Goal: Transaction & Acquisition: Register for event/course

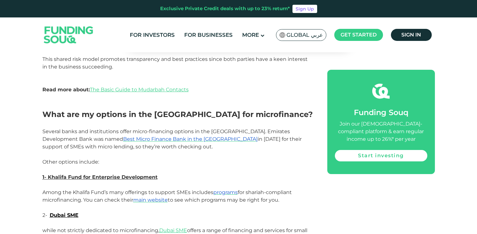
click at [64, 33] on img at bounding box center [69, 35] width 62 height 32
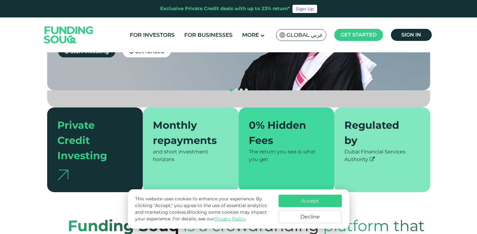
scroll to position [119, 0]
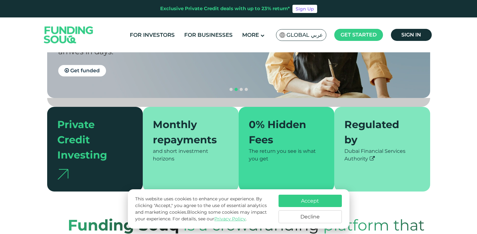
drag, startPoint x: 302, startPoint y: 199, endPoint x: 297, endPoint y: 198, distance: 4.3
click at [302, 199] on button "Accept" at bounding box center [310, 200] width 63 height 12
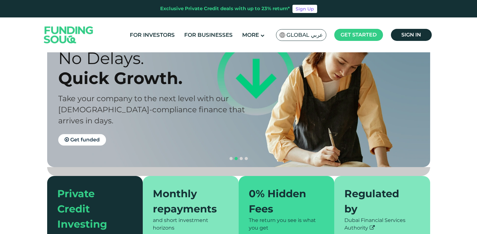
scroll to position [2, 0]
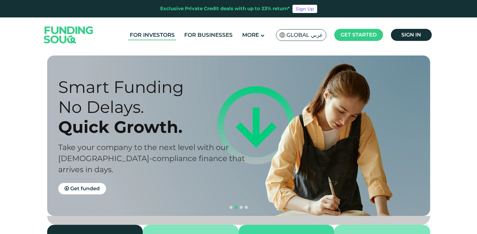
click at [163, 36] on link "For Investors" at bounding box center [152, 35] width 48 height 10
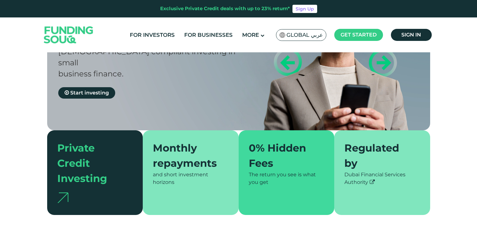
scroll to position [93, 0]
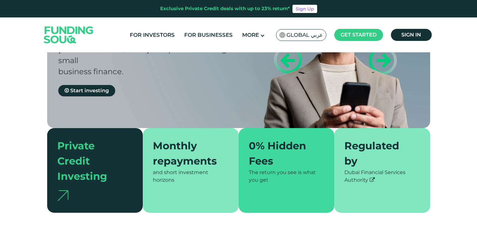
type tc-range-slider "4"
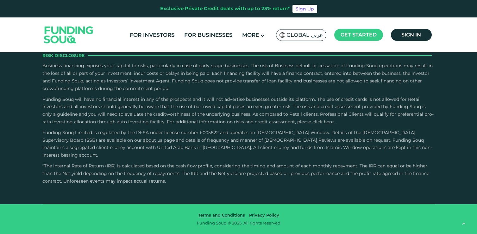
scroll to position [1074, 0]
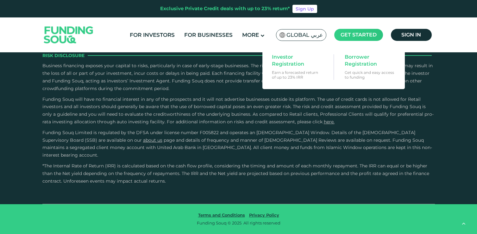
click at [354, 35] on span "Get started" at bounding box center [359, 35] width 36 height 6
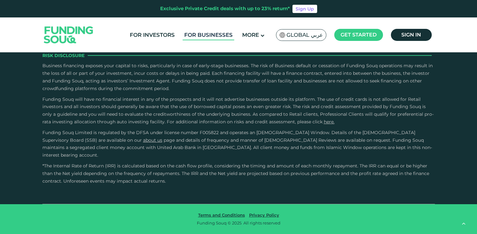
click at [216, 35] on link "For Businesses" at bounding box center [209, 35] width 52 height 10
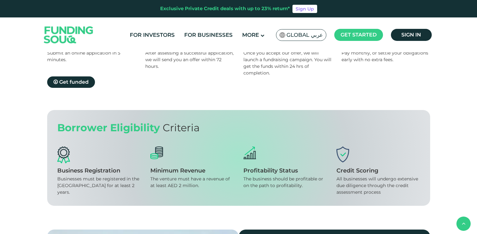
scroll to position [380, 0]
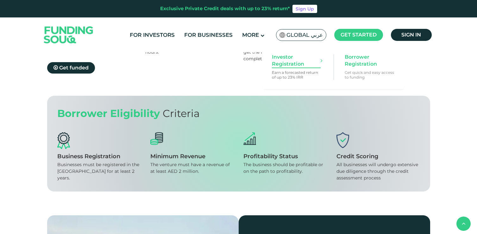
click at [289, 63] on span "Investor Registration" at bounding box center [296, 61] width 49 height 14
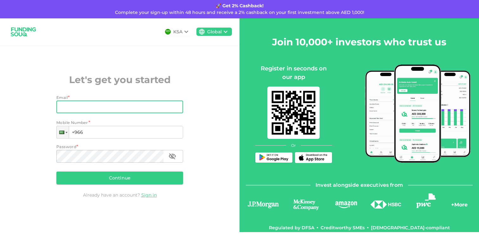
click at [118, 107] on input "Email" at bounding box center [116, 106] width 120 height 13
type input "caner@cnt.im"
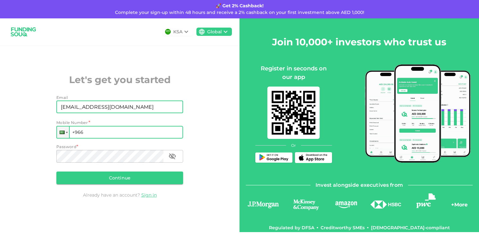
click at [124, 132] on input "+966" at bounding box center [119, 132] width 127 height 13
type input "+966"
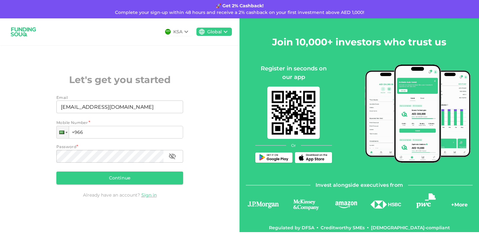
click at [183, 31] on icon at bounding box center [186, 32] width 8 height 8
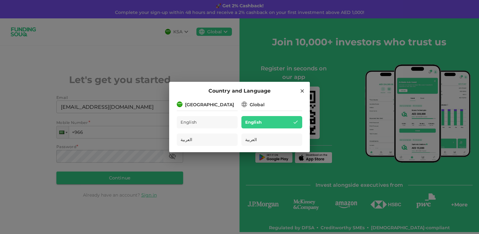
click at [207, 103] on div "[GEOGRAPHIC_DATA]" at bounding box center [209, 104] width 49 height 7
click at [257, 106] on div "Global" at bounding box center [257, 104] width 15 height 7
drag, startPoint x: 199, startPoint y: 105, endPoint x: 252, endPoint y: 98, distance: 54.3
click at [199, 105] on div "Saudi Arabia" at bounding box center [209, 104] width 49 height 7
click at [302, 90] on icon at bounding box center [302, 91] width 6 height 6
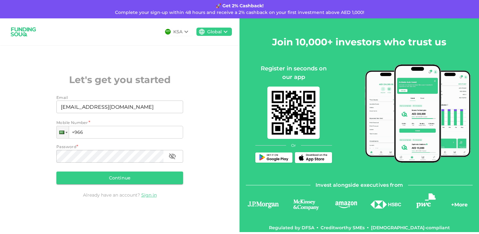
click at [207, 32] on div "Global" at bounding box center [214, 32] width 15 height 7
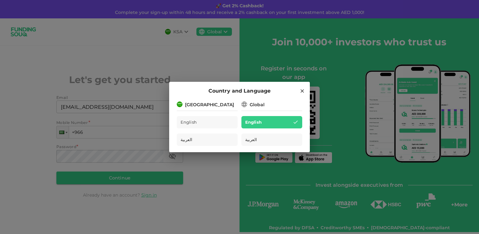
click at [301, 92] on icon at bounding box center [302, 91] width 6 height 6
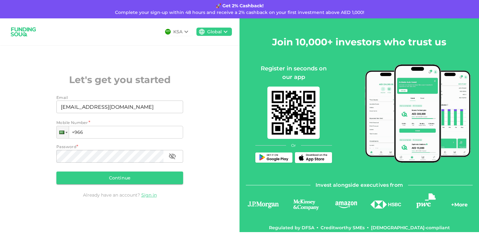
click at [165, 32] on div "KSA" at bounding box center [177, 32] width 30 height 8
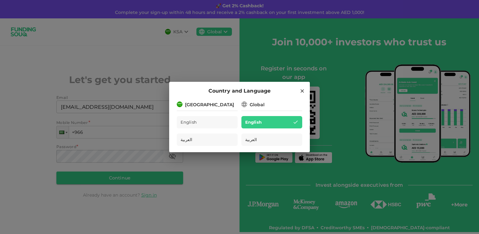
click at [202, 105] on div "[GEOGRAPHIC_DATA]" at bounding box center [209, 104] width 49 height 7
click at [196, 124] on span "English" at bounding box center [189, 121] width 16 height 7
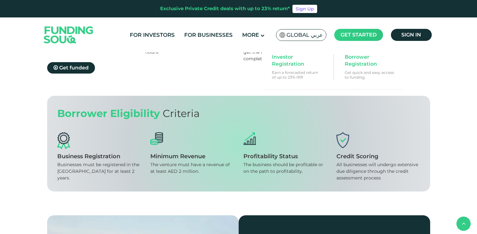
click at [368, 36] on span "Get started" at bounding box center [359, 35] width 36 height 6
click at [291, 61] on span "Investor Registration" at bounding box center [296, 61] width 49 height 14
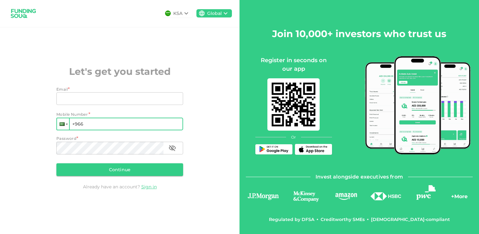
click at [66, 124] on div at bounding box center [67, 124] width 2 height 1
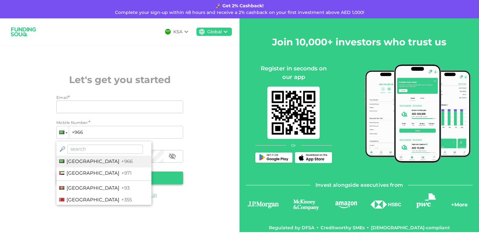
click at [109, 172] on span "[GEOGRAPHIC_DATA]" at bounding box center [93, 173] width 53 height 6
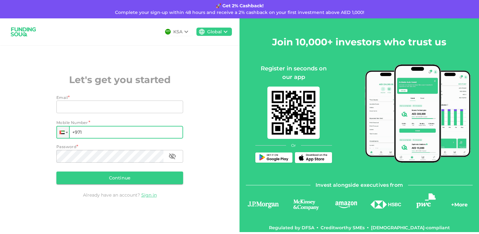
click at [90, 133] on input "+971" at bounding box center [119, 132] width 127 height 13
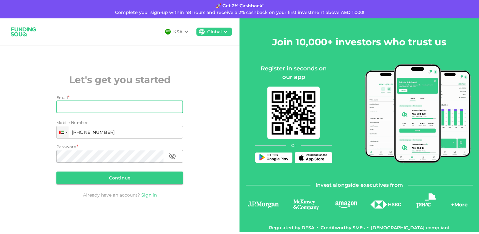
type input "[PHONE_NUMBER]"
click at [90, 110] on input "Email" at bounding box center [116, 106] width 120 height 13
type input "[EMAIL_ADDRESS][DOMAIN_NAME]"
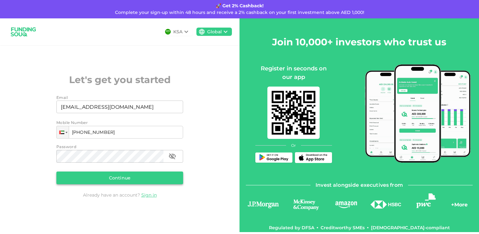
click at [115, 179] on button "Continue" at bounding box center [119, 177] width 127 height 13
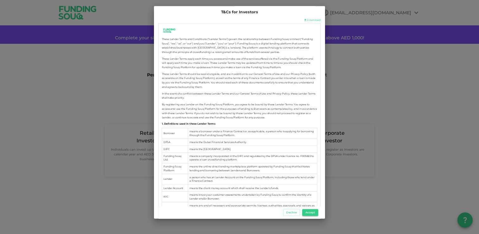
click at [313, 211] on button "Accept" at bounding box center [310, 212] width 16 height 7
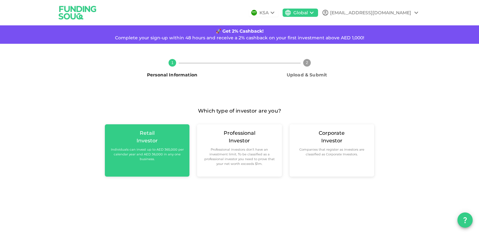
click at [165, 159] on small "Individuals can invest up to AED 365,000 per calendar year and AED 36,000 in an…" at bounding box center [147, 154] width 74 height 14
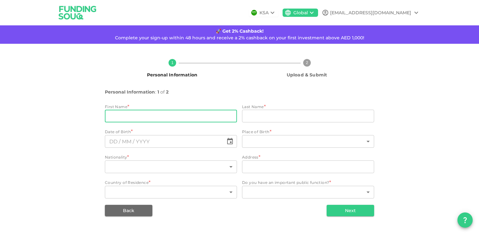
click at [184, 113] on input "firstName" at bounding box center [171, 116] width 132 height 13
type input "Socio"
type input "[STREET_ADDRESS]"
type input "[GEOGRAPHIC_DATA]"
type input "[PERSON_NAME]"
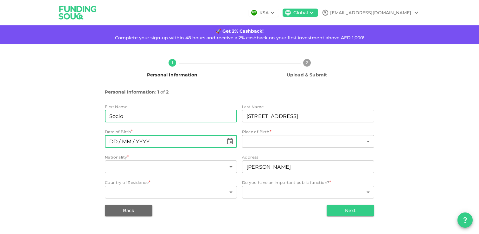
click at [109, 141] on input "⁦⁨DD⁩ / ⁨MM⁩ / ⁨YYYY⁩⁩" at bounding box center [164, 141] width 119 height 13
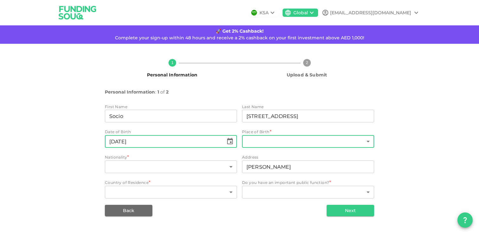
type input "⁦⁨[DATE]⁩⁩"
click at [266, 141] on body "KSA Global [EMAIL_ADDRESS][DOMAIN_NAME] 🚀 Get 2% Cashback! Complete your sign-u…" at bounding box center [239, 117] width 479 height 234
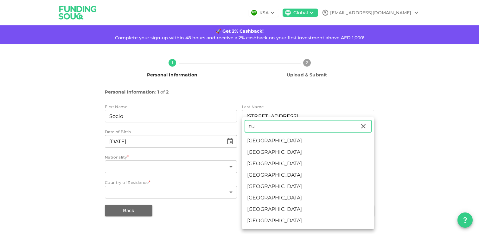
type input "tu"
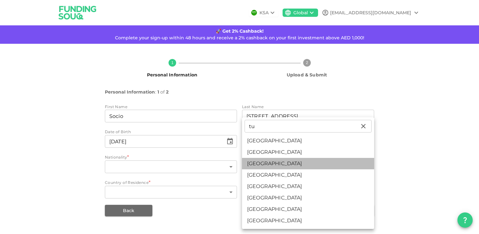
click at [257, 163] on li "[GEOGRAPHIC_DATA]" at bounding box center [308, 163] width 132 height 11
type input "201"
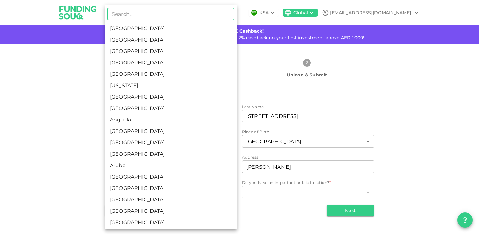
click at [158, 170] on body "KSA Global [EMAIL_ADDRESS][DOMAIN_NAME] 🚀 Get 2% Cashback! Complete your sign-u…" at bounding box center [239, 117] width 479 height 234
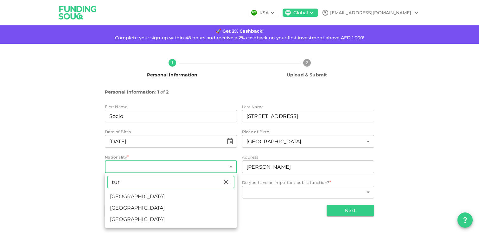
type input "tur"
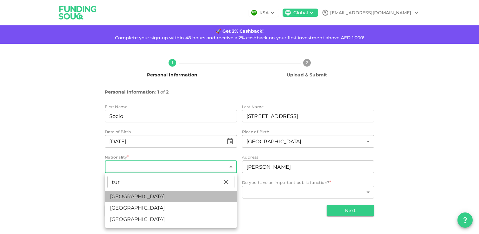
click at [126, 196] on li "[GEOGRAPHIC_DATA]" at bounding box center [171, 196] width 132 height 11
type input "201"
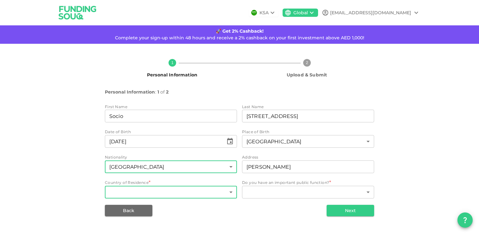
click at [162, 193] on body "KSA Global [EMAIL_ADDRESS][DOMAIN_NAME] 🚀 Get 2% Cashback! Complete your sign-u…" at bounding box center [239, 117] width 479 height 234
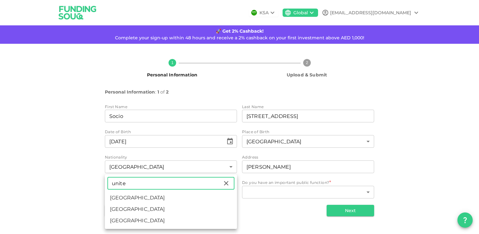
type input "unite"
click at [124, 194] on li "[GEOGRAPHIC_DATA]" at bounding box center [171, 197] width 132 height 11
type input "2"
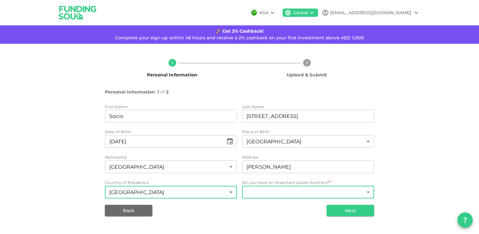
click at [265, 195] on body "KSA Global [EMAIL_ADDRESS][DOMAIN_NAME] 🚀 Get 2% Cashback! Complete your sign-u…" at bounding box center [239, 117] width 479 height 234
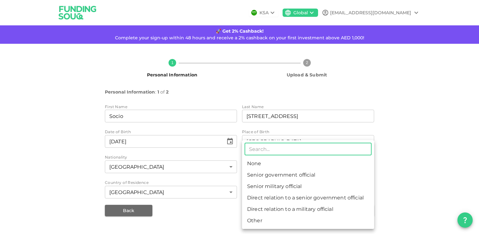
click at [264, 163] on li "None" at bounding box center [308, 163] width 132 height 11
type input "1"
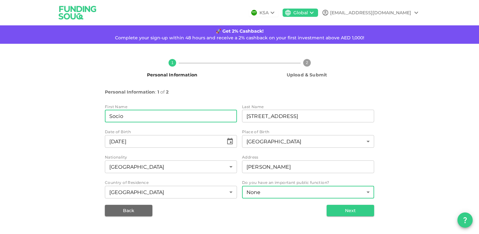
click at [171, 119] on input "Socio" at bounding box center [171, 116] width 132 height 13
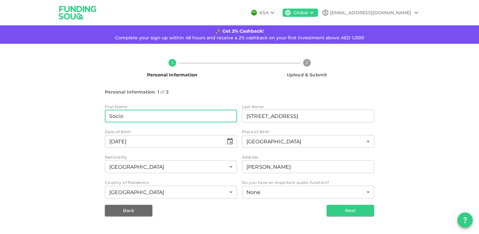
type input "caner"
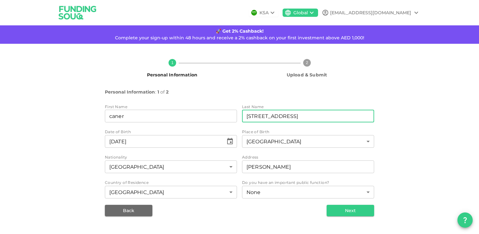
click at [267, 114] on input "[STREET_ADDRESS]" at bounding box center [308, 116] width 132 height 13
type input "bayraktar"
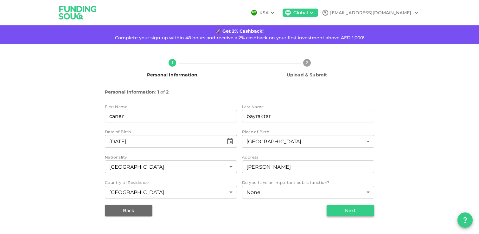
click at [357, 211] on button "Next" at bounding box center [351, 210] width 48 height 11
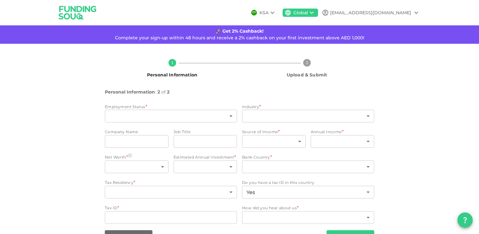
type input "2"
type input "false"
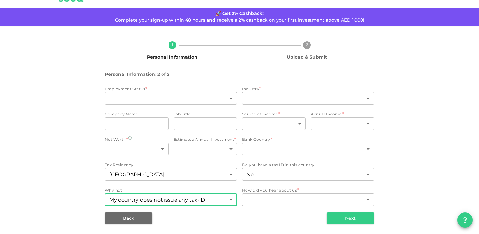
click at [196, 196] on body "KSA Global [EMAIL_ADDRESS][DOMAIN_NAME] 🚀 Get 2% Cashback! Complete your sign-u…" at bounding box center [239, 117] width 479 height 234
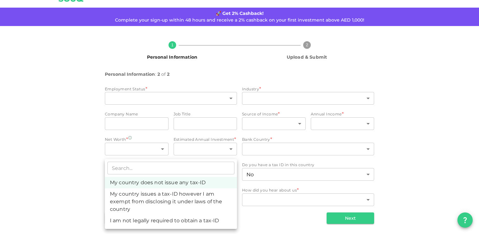
click at [248, 222] on div at bounding box center [239, 117] width 479 height 234
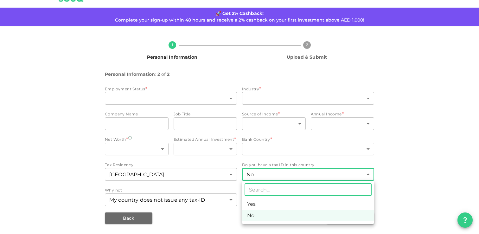
click at [255, 176] on body "KSA Global caner@cnt.im 🚀 Get 2% Cashback! Complete your sign-up within 48 hour…" at bounding box center [239, 117] width 479 height 234
click at [264, 174] on div at bounding box center [239, 117] width 479 height 234
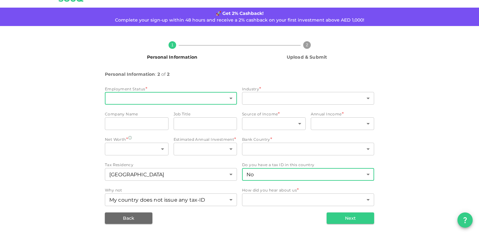
click at [127, 102] on body "KSA Global caner@cnt.im 🚀 Get 2% Cashback! Complete your sign-up within 48 hour…" at bounding box center [239, 117] width 479 height 234
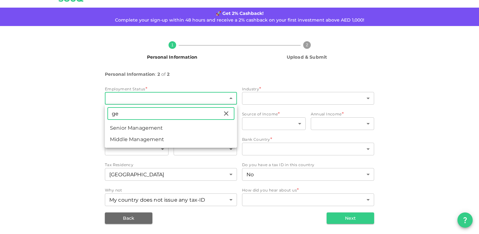
type input "g"
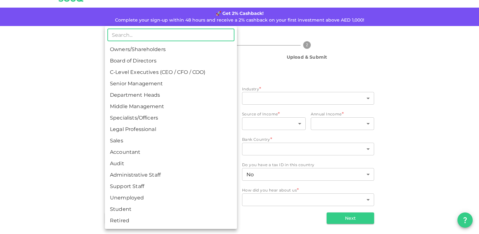
click at [132, 53] on li "Owners/Shareholders" at bounding box center [171, 49] width 132 height 11
type input "1"
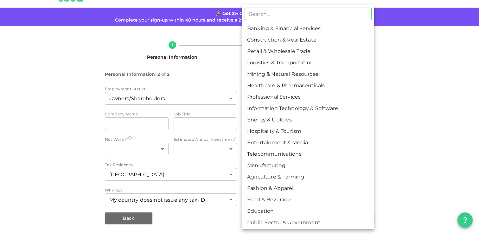
click at [255, 99] on body "KSA Global caner@cnt.im 🚀 Get 2% Cashback! Complete your sign-up within 48 hour…" at bounding box center [239, 117] width 479 height 234
click at [260, 106] on li "Information Technology & Software" at bounding box center [308, 108] width 132 height 11
type input "8"
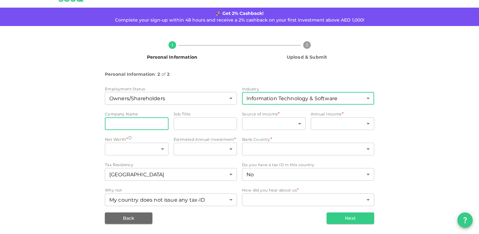
click at [123, 124] on input "companyName" at bounding box center [137, 123] width 64 height 13
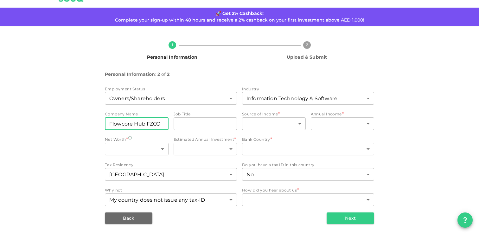
type input "Flowcore Hub FZCO"
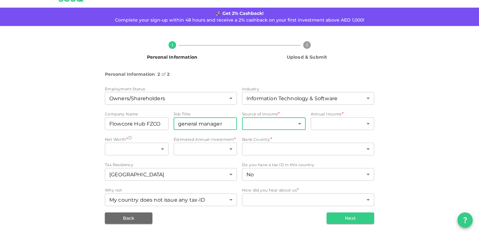
type input "general manager"
click at [268, 124] on body "KSA Global caner@cnt.im 🚀 Get 2% Cashback! Complete your sign-up within 48 hour…" at bounding box center [239, 117] width 479 height 234
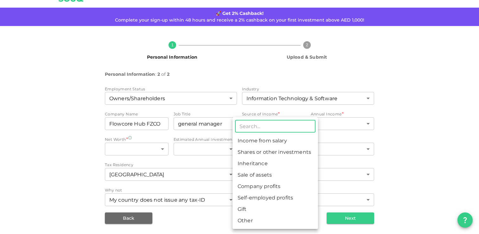
click at [267, 142] on li "Income from salary" at bounding box center [275, 140] width 86 height 11
type input "1"
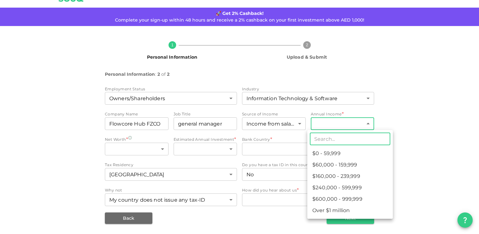
click at [334, 120] on body "KSA Global caner@cnt.im 🚀 Get 2% Cashback! Complete your sign-up within 48 hour…" at bounding box center [239, 117] width 479 height 234
click at [321, 187] on li "$240,000 - 599,999" at bounding box center [350, 187] width 86 height 11
click at [330, 126] on body "KSA Global caner@cnt.im 🚀 Get 2% Cashback! Complete your sign-up within 48 hour…" at bounding box center [239, 117] width 479 height 234
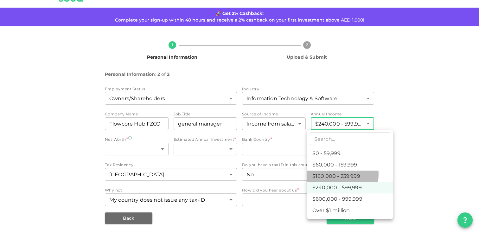
click at [332, 174] on li "$160,000 - 239,999" at bounding box center [350, 175] width 86 height 11
type input "3"
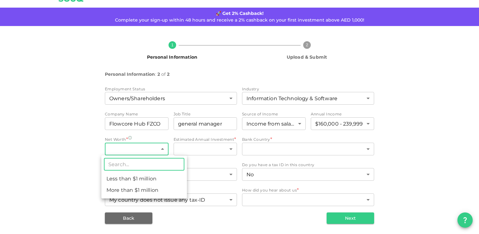
click at [126, 151] on body "KSA Global caner@cnt.im 🚀 Get 2% Cashback! Complete your sign-up within 48 hour…" at bounding box center [239, 117] width 479 height 234
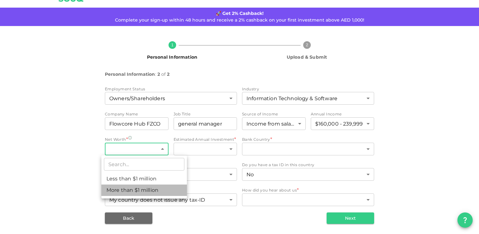
click at [149, 188] on li "More than $1 million" at bounding box center [144, 189] width 86 height 11
type input "2"
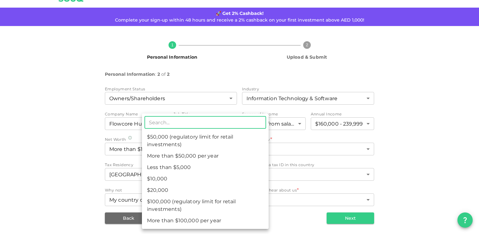
click at [210, 145] on body "KSA Global caner@cnt.im 🚀 Get 2% Cashback! Complete your sign-up within 48 hour…" at bounding box center [239, 117] width 479 height 234
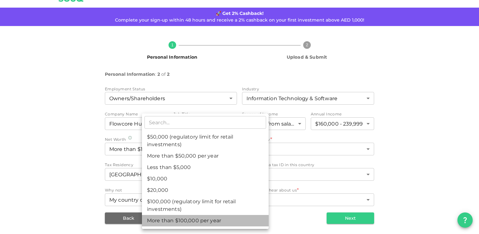
click at [208, 220] on li "More than $100,000 per year" at bounding box center [205, 220] width 127 height 11
type input "7"
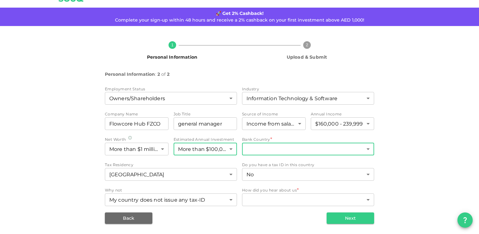
click at [266, 150] on body "KSA Global caner@cnt.im 🚀 Get 2% Cashback! Complete your sign-up within 48 hour…" at bounding box center [239, 117] width 479 height 234
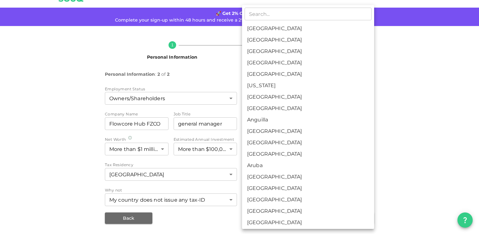
click at [393, 153] on div at bounding box center [239, 117] width 479 height 234
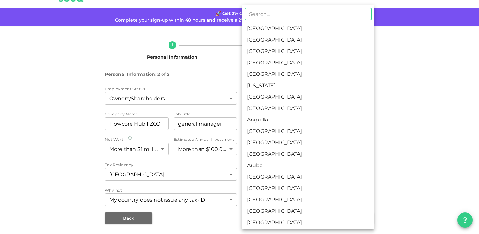
click at [278, 150] on body "KSA Global caner@cnt.im 🚀 Get 2% Cashback! Complete your sign-up within 48 hour…" at bounding box center [239, 117] width 479 height 234
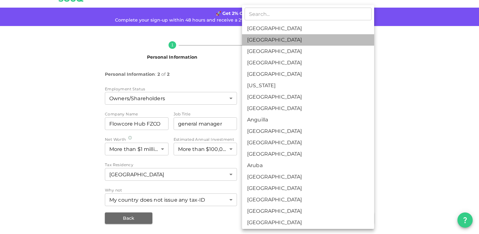
click at [286, 37] on li "[GEOGRAPHIC_DATA]" at bounding box center [308, 39] width 132 height 11
type input "2"
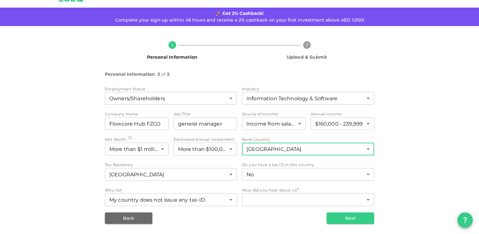
click at [392, 172] on div "1 Personal Information 2 Upload & Submit Personal Information : 2 of 2 Employme…" at bounding box center [239, 130] width 361 height 188
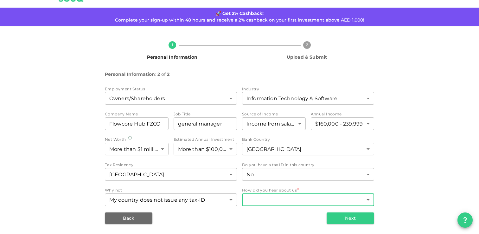
click at [331, 200] on body "KSA Global caner@cnt.im 🚀 Get 2% Cashback! Complete your sign-up within 48 hour…" at bounding box center [239, 117] width 479 height 234
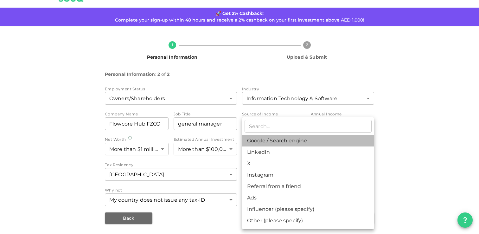
click at [274, 142] on li "Google / Search engine" at bounding box center [308, 140] width 132 height 11
type input "1"
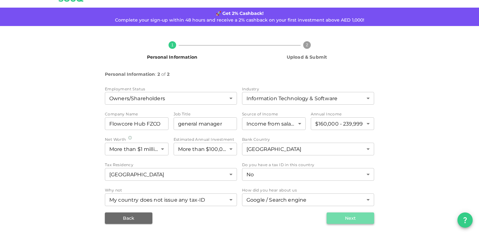
click at [334, 218] on button "Next" at bounding box center [351, 217] width 48 height 11
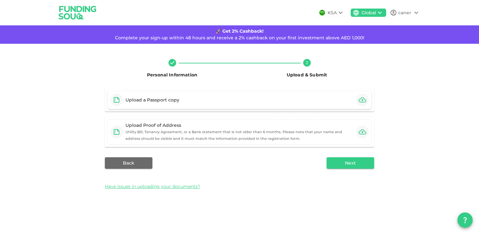
click at [207, 104] on div "Upload a Passport copy" at bounding box center [239, 100] width 264 height 18
click at [252, 134] on div "Upload Proof of Address Utility Bill, Tenancy Agreement, or a Bank statement th…" at bounding box center [239, 132] width 228 height 20
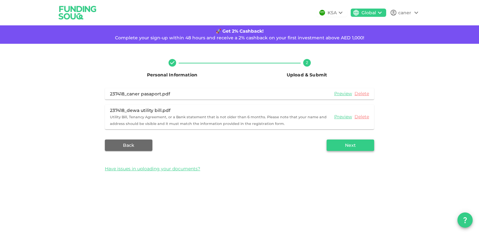
click at [365, 143] on button "Next" at bounding box center [351, 144] width 48 height 11
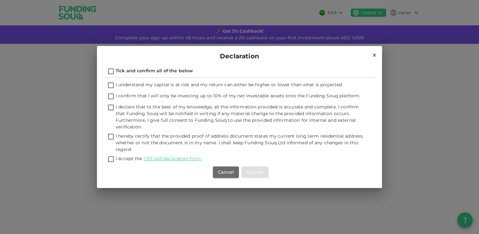
click at [111, 69] on input "Tick and confirm all of the below" at bounding box center [111, 71] width 10 height 9
checkbox input "true"
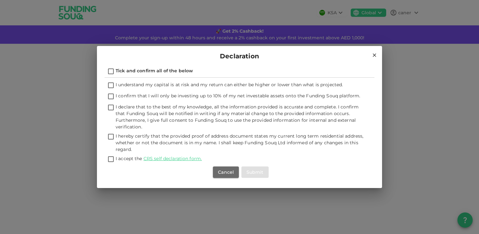
checkbox input "true"
click at [255, 172] on button "Submit" at bounding box center [254, 171] width 27 height 11
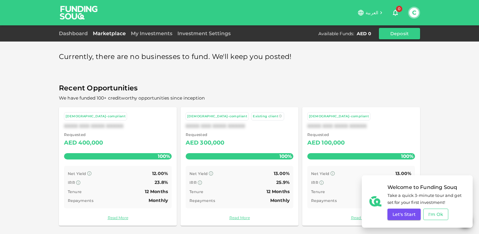
click at [434, 213] on button "I'm Ok" at bounding box center [435, 213] width 25 height 11
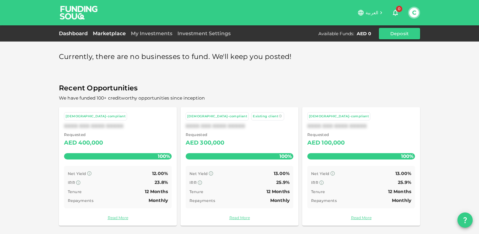
click at [79, 36] on link "Dashboard" at bounding box center [74, 33] width 31 height 6
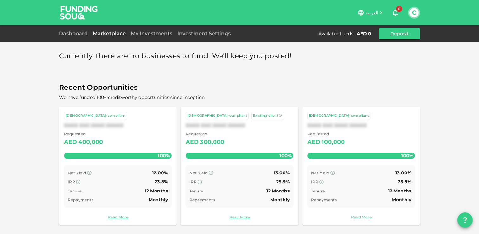
click at [369, 216] on link "Read More" at bounding box center [361, 217] width 108 height 6
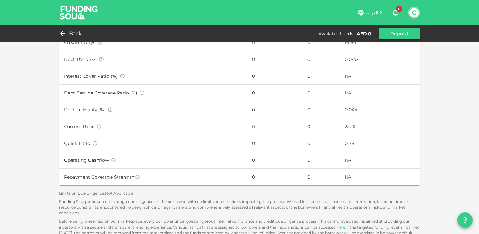
scroll to position [386, 0]
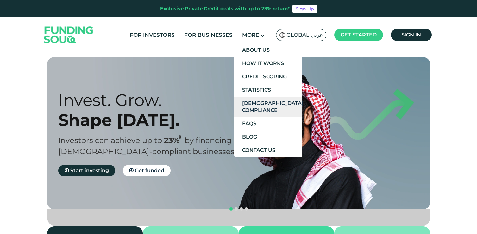
click at [265, 105] on link "[DEMOGRAPHIC_DATA] Compliance" at bounding box center [268, 107] width 68 height 20
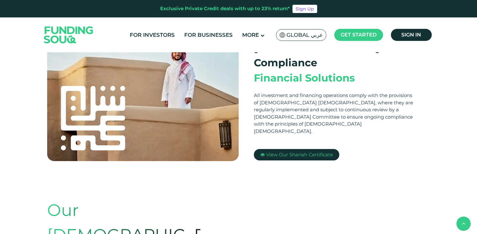
scroll to position [212, 0]
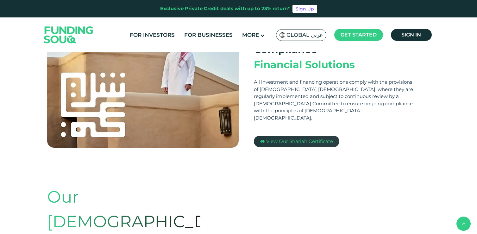
click at [293, 138] on span "View Our Shariah Certificate" at bounding box center [299, 141] width 67 height 6
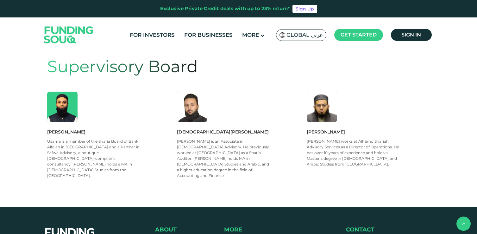
scroll to position [470, 0]
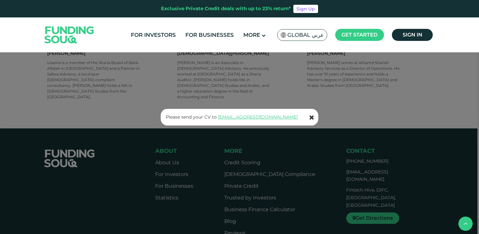
click at [311, 118] on icon at bounding box center [311, 117] width 5 height 6
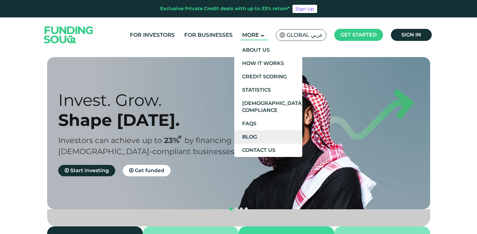
click at [257, 134] on link "Blog" at bounding box center [268, 136] width 68 height 13
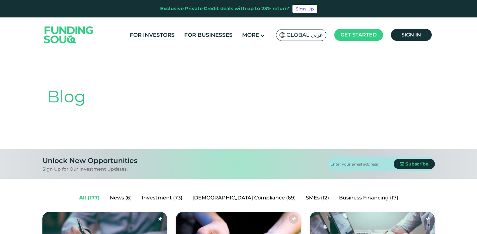
click at [149, 35] on link "For Investors" at bounding box center [152, 35] width 48 height 10
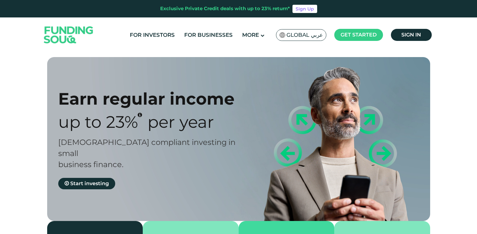
type tc-range-slider "4"
click at [407, 34] on span "Sign in" at bounding box center [412, 35] width 20 height 6
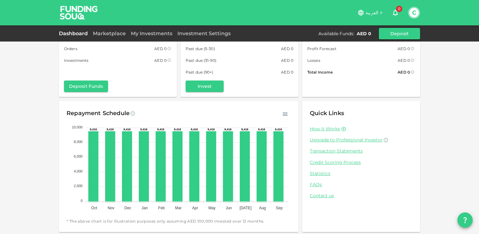
scroll to position [35, 0]
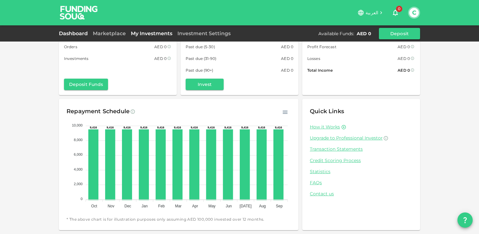
click at [148, 34] on link "My Investments" at bounding box center [151, 33] width 47 height 6
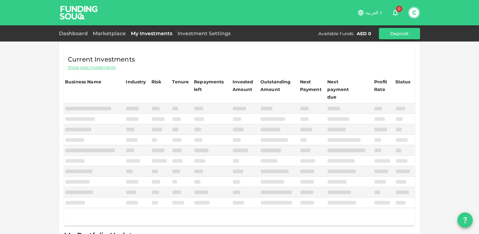
scroll to position [10, 0]
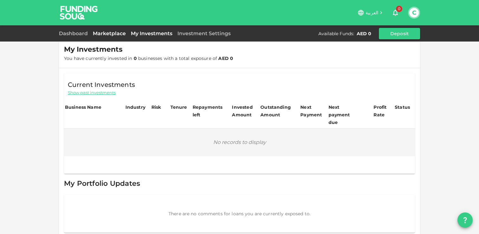
click at [110, 36] on link "Marketplace" at bounding box center [109, 33] width 38 height 6
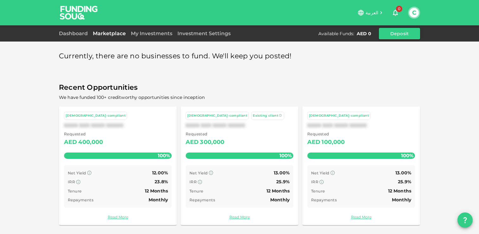
scroll to position [1, 0]
click at [238, 217] on link "Read More" at bounding box center [240, 217] width 108 height 6
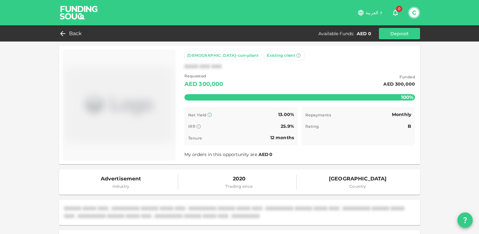
click at [83, 16] on img at bounding box center [79, 12] width 48 height 25
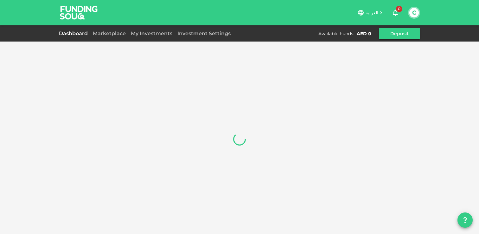
click at [368, 14] on span "العربية" at bounding box center [371, 13] width 13 height 6
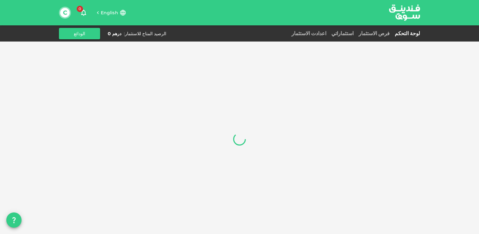
click at [106, 12] on span "English" at bounding box center [109, 13] width 17 height 6
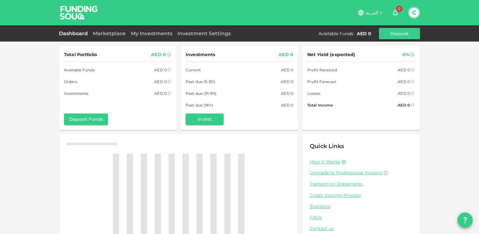
click at [416, 14] on button "C" at bounding box center [414, 13] width 10 height 10
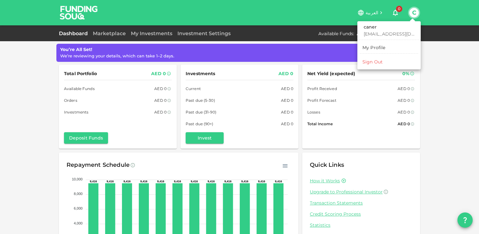
click at [445, 62] on div at bounding box center [239, 117] width 479 height 234
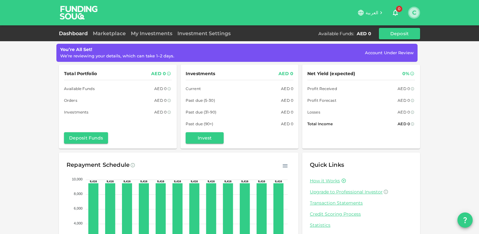
click at [416, 15] on button "C" at bounding box center [414, 13] width 10 height 10
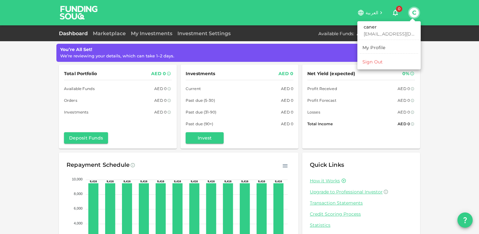
click at [377, 46] on div "My Profile" at bounding box center [373, 47] width 23 height 6
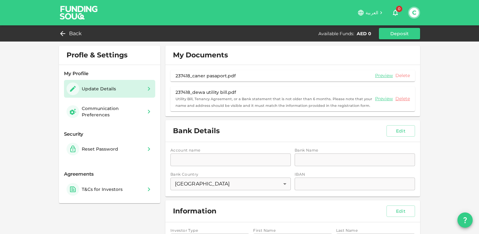
click at [404, 77] on link "Delete" at bounding box center [402, 76] width 15 height 6
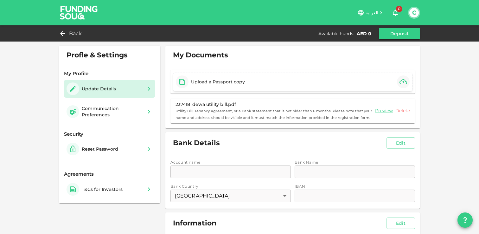
click at [403, 110] on link "Delete" at bounding box center [402, 111] width 15 height 6
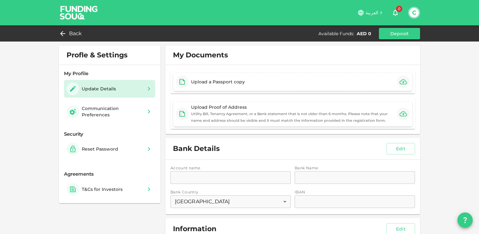
click at [430, 111] on div "Profle & Settings My Profile Update Details Communication Preferences Security …" at bounding box center [239, 234] width 479 height 469
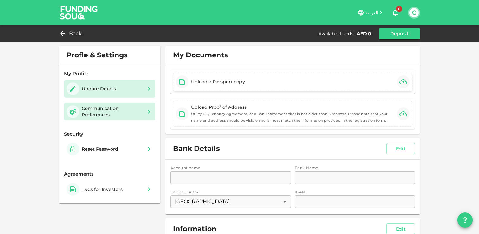
click at [112, 113] on div "Communication Preferences" at bounding box center [112, 111] width 61 height 13
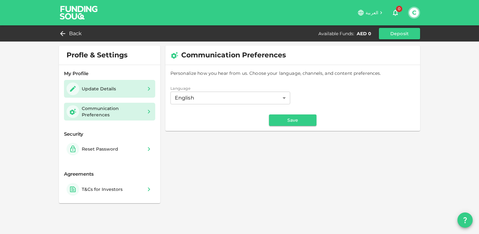
click at [111, 93] on div "Update Details" at bounding box center [93, 88] width 52 height 13
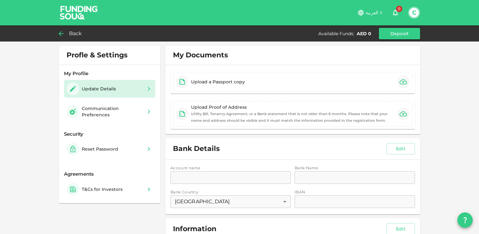
click at [69, 32] on span "Back" at bounding box center [75, 33] width 13 height 9
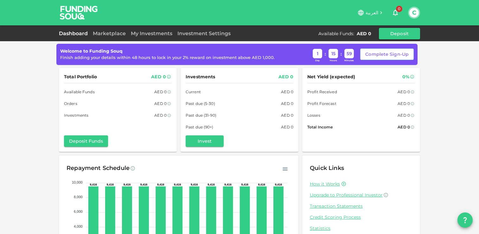
scroll to position [57, 0]
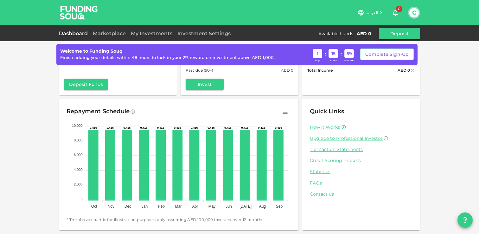
click at [353, 161] on link "Credit Scoring Process" at bounding box center [361, 160] width 103 height 6
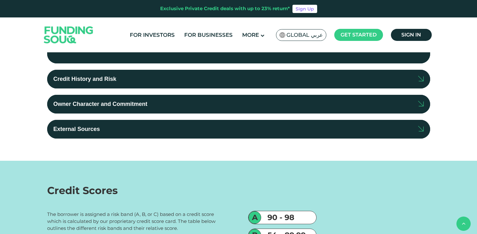
scroll to position [233, 0]
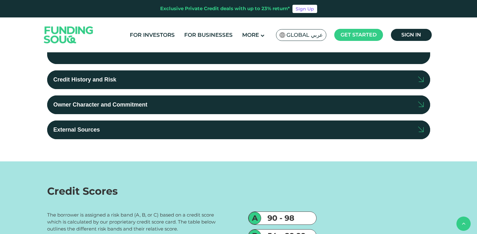
click at [397, 85] on label "Credit History and Risk" at bounding box center [238, 79] width 383 height 19
click at [0, 0] on input "Credit History and Risk" at bounding box center [0, 0] width 0 height 0
